Goal: Task Accomplishment & Management: Manage account settings

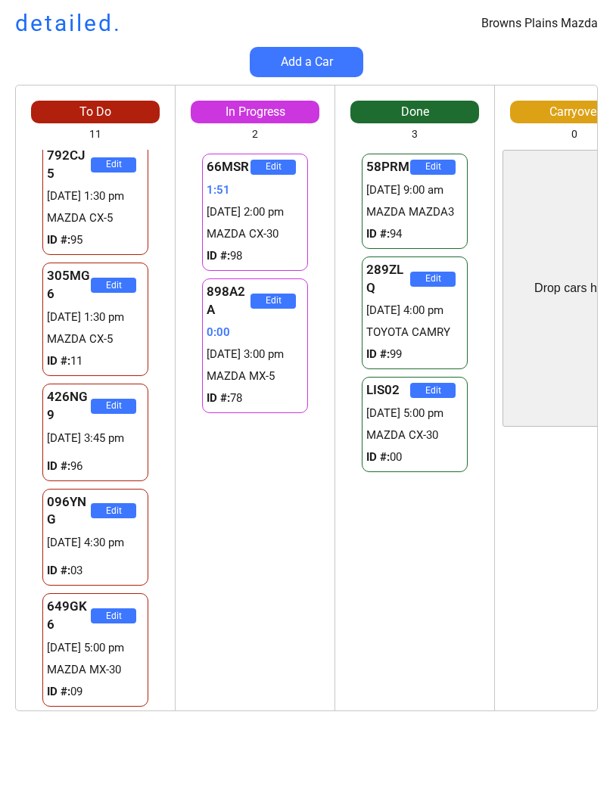
scroll to position [689, 0]
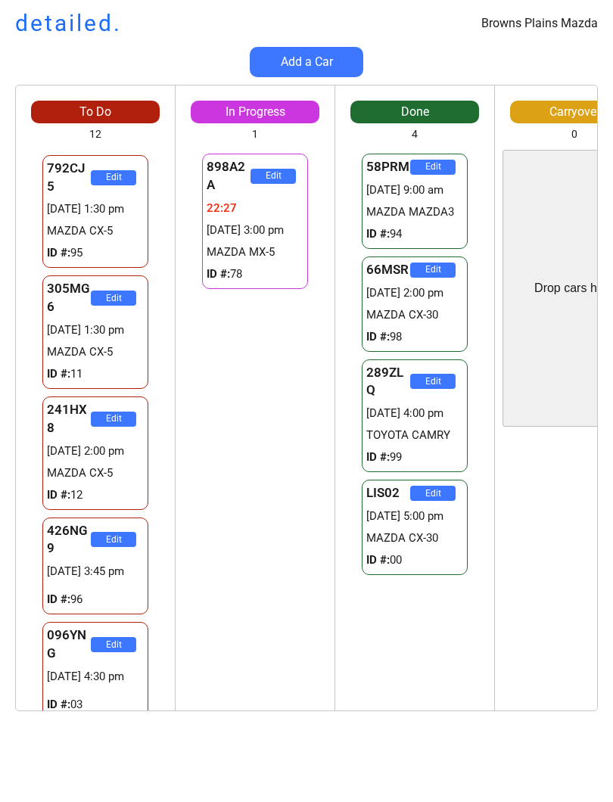
click at [262, 487] on div "898A2A Edit 22:27 [DATE] 3:00 pm MAZDA MX-5 ID #: 78 898A2A Edit 22:27 [DATE] 3…" at bounding box center [254, 430] width 159 height 560
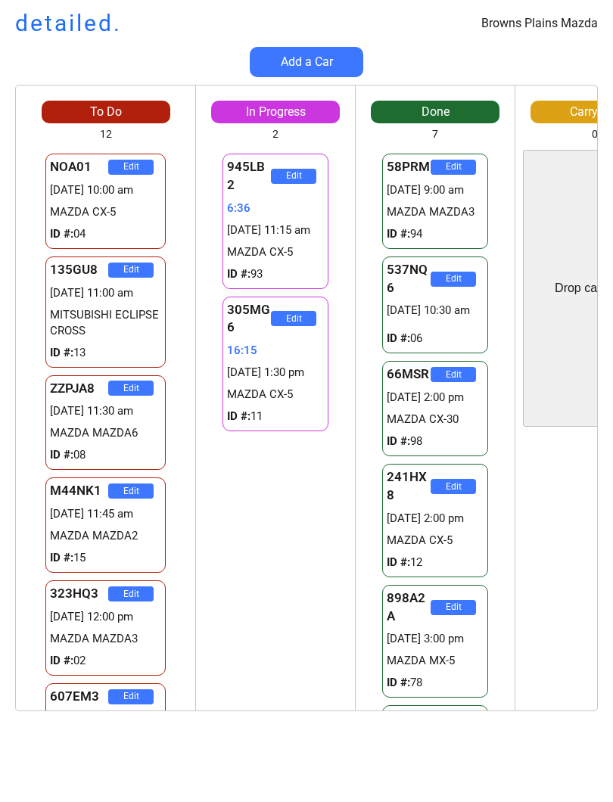
scroll to position [0, 0]
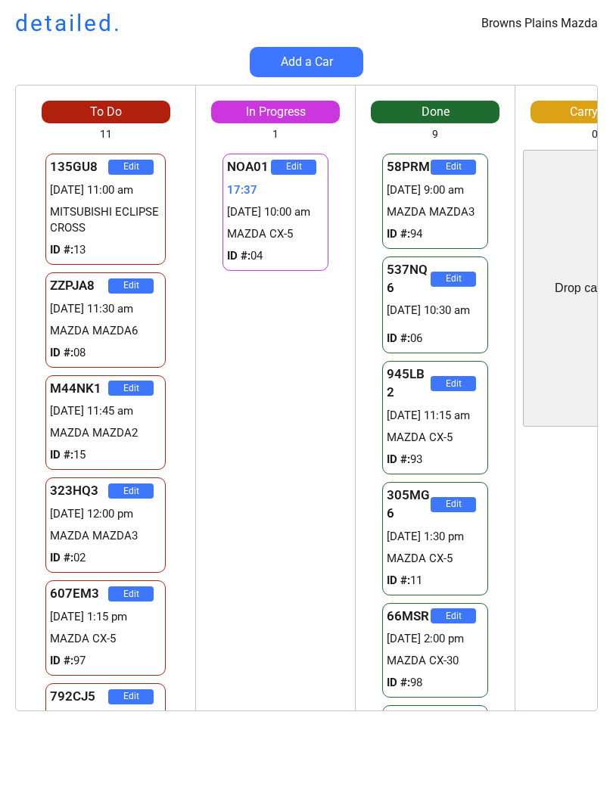
click at [241, 404] on div "NOA01 Edit 17:37 [DATE] 10:00 am MAZDA CX-5 ID #: 04 945LB2 Edit 25:56 [DATE] 1…" at bounding box center [275, 430] width 159 height 560
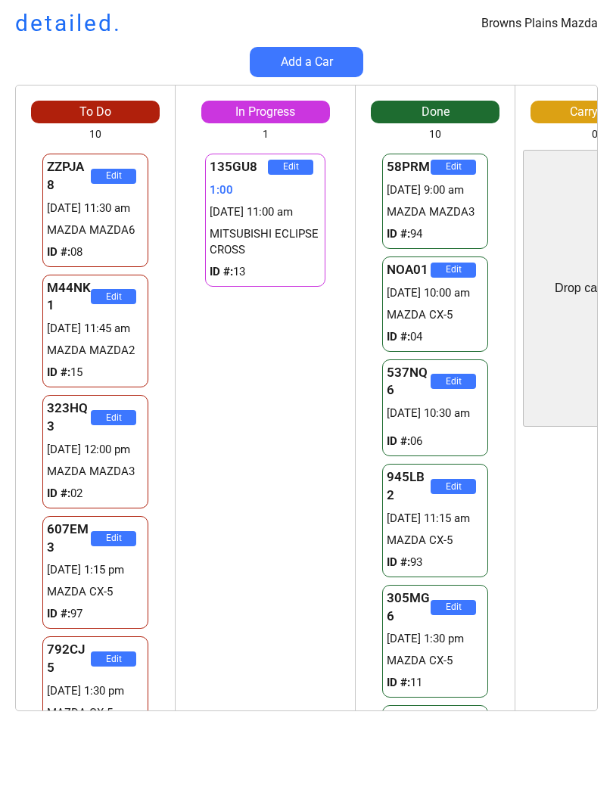
click at [279, 439] on div "135GU8 Edit 1:00 [DATE] 11:00 am MITSUBISHI ECLIPSE CROSS ID #: 13 135GU8 Edit …" at bounding box center [264, 430] width 179 height 560
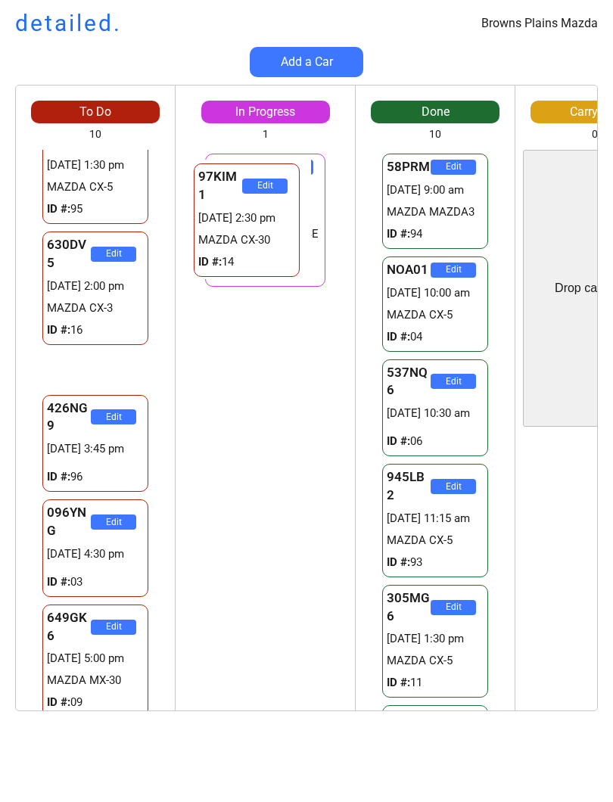
scroll to position [483, 0]
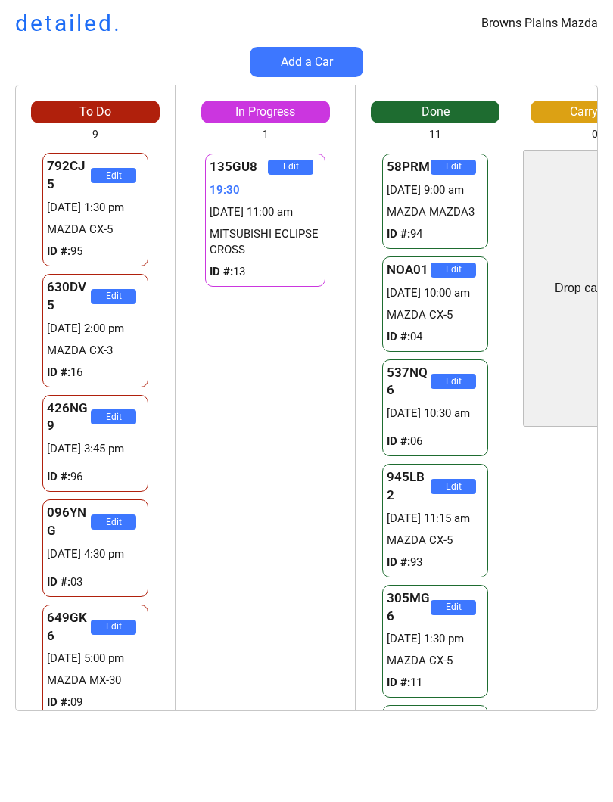
click at [268, 454] on div "135GU8 Edit 19:30 [DATE] 11:00 am MITSUBISHI ECLIPSE CROSS ID #: 13 97KIM1 Edit…" at bounding box center [264, 430] width 179 height 560
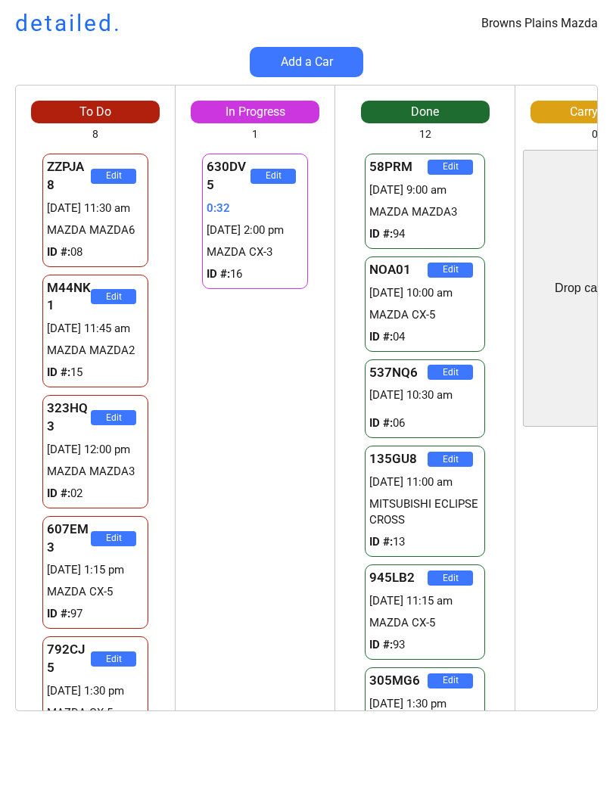
scroll to position [0, 0]
click at [293, 444] on div "M44NK1 Edit 16:55 [DATE] 11:45 am MAZDA MAZDA2 ID #: 15 630DV5 Edit 18:55 [DATE…" at bounding box center [254, 430] width 159 height 560
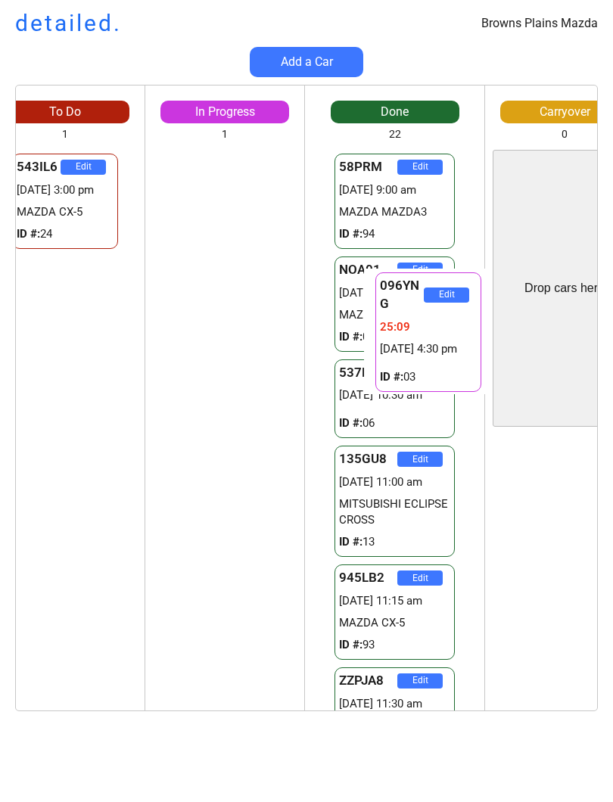
scroll to position [0, 38]
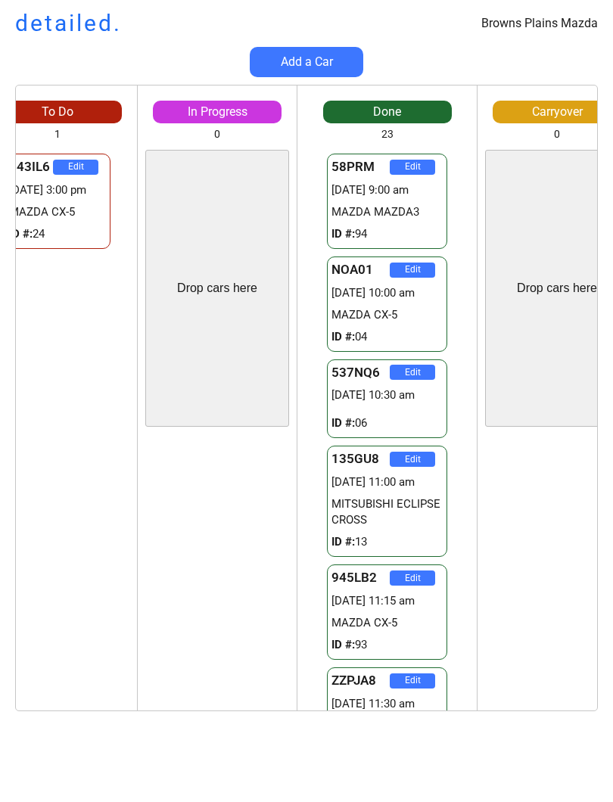
click at [230, 494] on div "096YNG Edit 25:10 25/09 4:30 pm ID #: 03 096YNG Edit 25:10 25/09 4:30 pm ID #: …" at bounding box center [217, 572] width 159 height 277
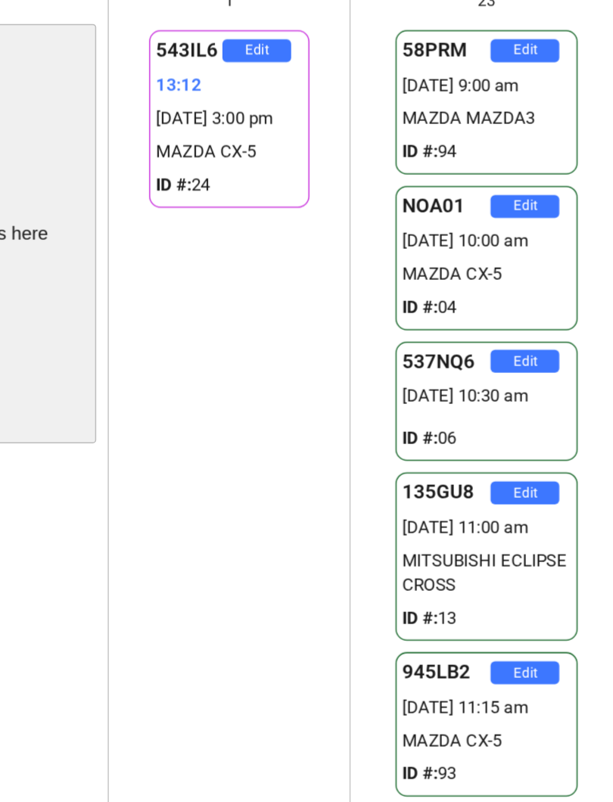
scroll to position [0, 0]
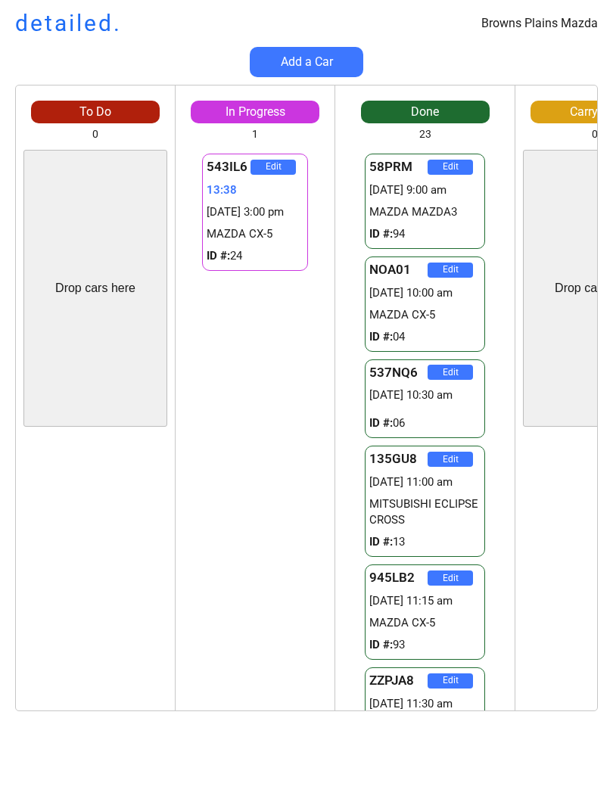
click at [0, 617] on div "To Do 0 Drop cars here Edit In Progress 1 543IL6 Edit 13:38 [DATE] 3:00 pm MAZD…" at bounding box center [306, 405] width 613 height 641
